Goal: Task Accomplishment & Management: Use online tool/utility

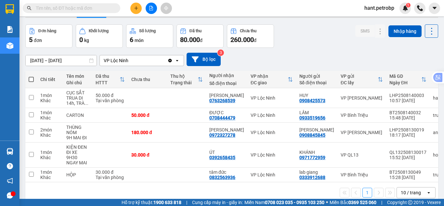
scroll to position [30, 0]
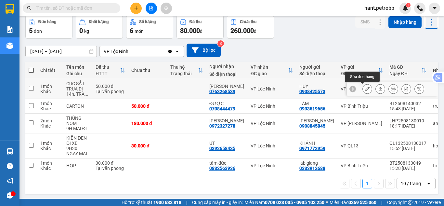
click at [363, 89] on button at bounding box center [367, 88] width 9 height 11
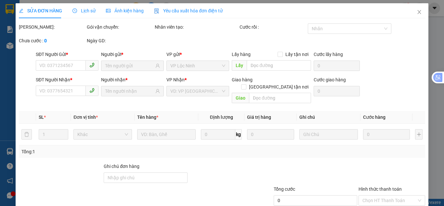
type input "0908425573"
type input "HUY"
type input "0763268539"
type input "[PERSON_NAME]"
type input "50.000"
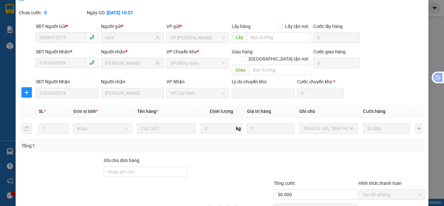
scroll to position [58, 0]
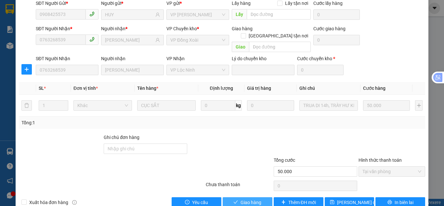
click at [255, 199] on span "Giao hàng" at bounding box center [251, 202] width 21 height 7
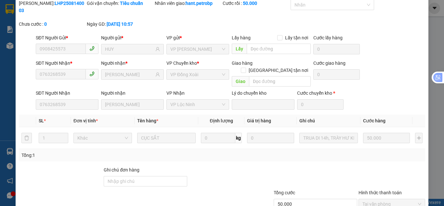
scroll to position [0, 0]
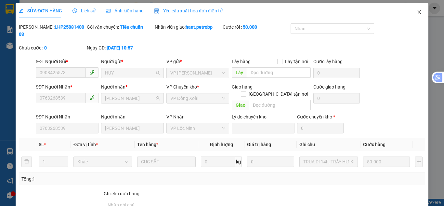
drag, startPoint x: 415, startPoint y: 15, endPoint x: 208, endPoint y: 0, distance: 208.1
click at [415, 15] on span "Close" at bounding box center [420, 12] width 18 height 18
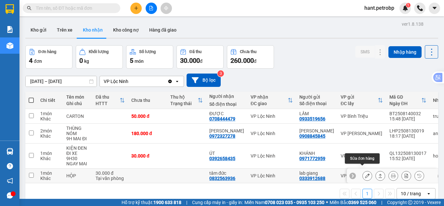
click at [365, 173] on icon at bounding box center [367, 175] width 5 height 5
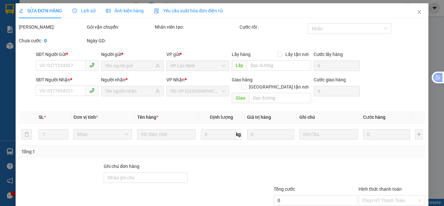
type input "0333912688"
type input "lab giang"
type input "0832563936"
type input "tâm đức"
type input "30.000"
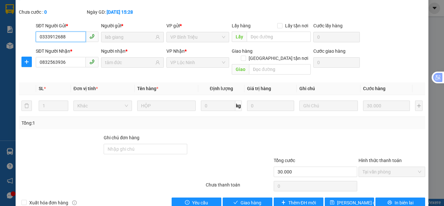
scroll to position [36, 0]
drag, startPoint x: 239, startPoint y: 190, endPoint x: 242, endPoint y: 183, distance: 7.4
click at [241, 199] on span "Giao hàng" at bounding box center [251, 202] width 21 height 7
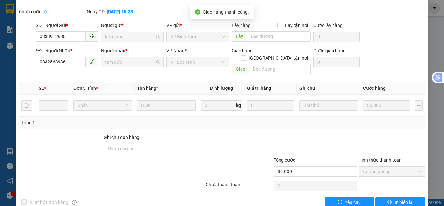
scroll to position [0, 0]
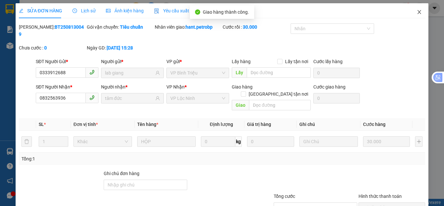
click at [420, 13] on span "Close" at bounding box center [420, 12] width 18 height 18
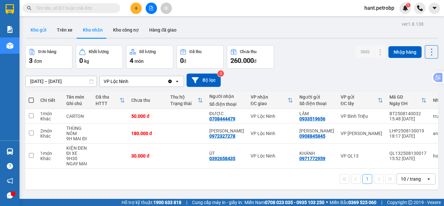
click at [41, 31] on button "Kho gửi" at bounding box center [38, 30] width 26 height 16
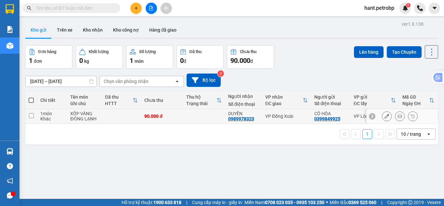
click at [29, 115] on input "checkbox" at bounding box center [31, 115] width 5 height 5
checkbox input "true"
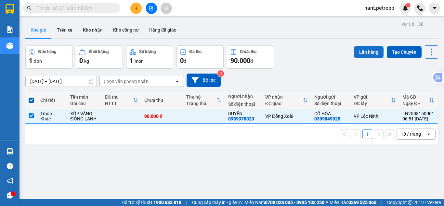
click at [378, 49] on button "Lên hàng" at bounding box center [369, 52] width 30 height 12
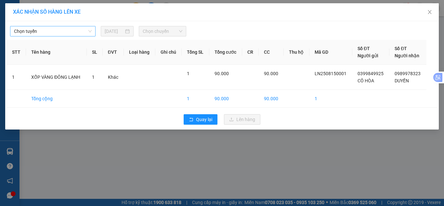
click at [75, 33] on span "Chọn tuyến" at bounding box center [53, 31] width 78 height 10
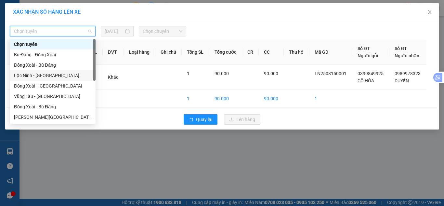
click at [50, 78] on div "Lộc Ninh - [GEOGRAPHIC_DATA]" at bounding box center [53, 75] width 78 height 7
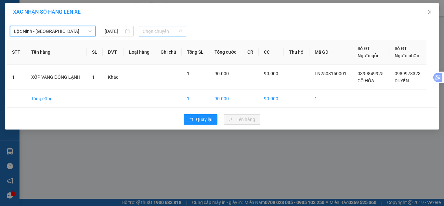
click at [163, 33] on span "Chọn chuyến" at bounding box center [163, 31] width 40 height 10
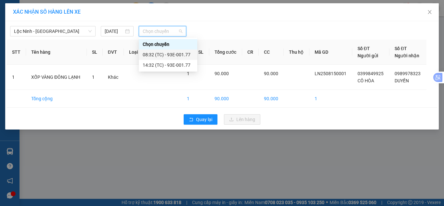
click at [159, 55] on div "08:32 (TC) - 93E-001.77" at bounding box center [168, 54] width 51 height 7
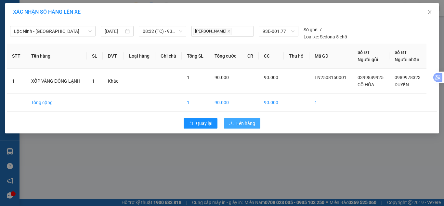
click at [251, 120] on span "Lên hàng" at bounding box center [246, 123] width 19 height 7
